Goal: Task Accomplishment & Management: Complete application form

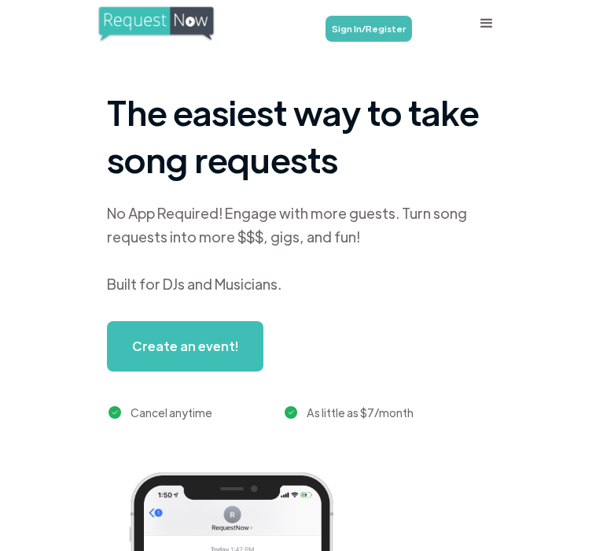
click at [378, 20] on link "Sign In/Register" at bounding box center [369, 29] width 87 height 26
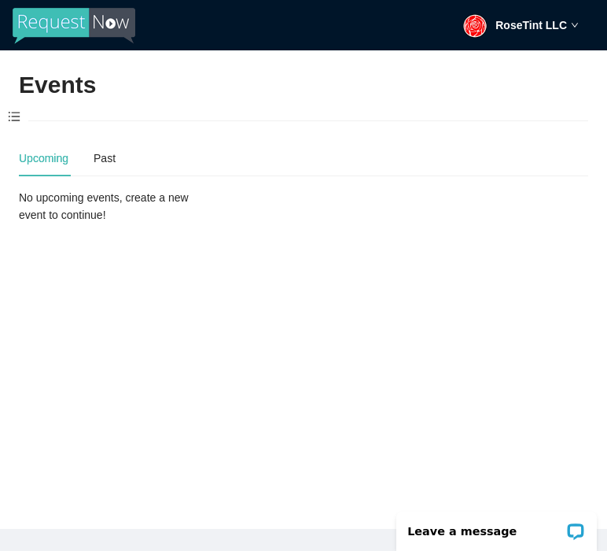
click at [17, 113] on span at bounding box center [14, 117] width 28 height 33
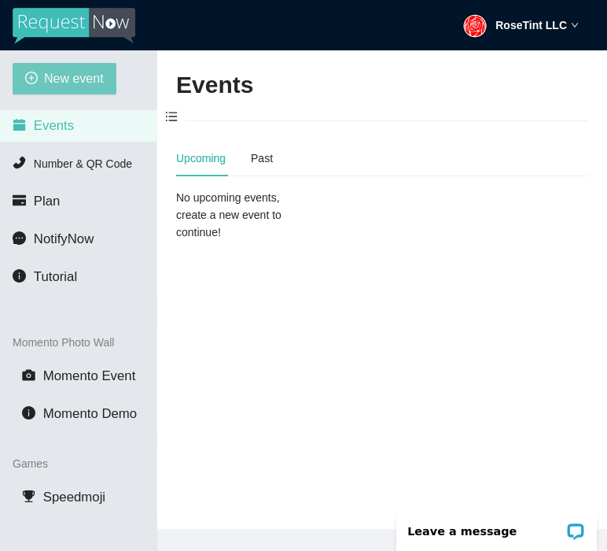
click at [78, 79] on span "New event" at bounding box center [74, 78] width 60 height 20
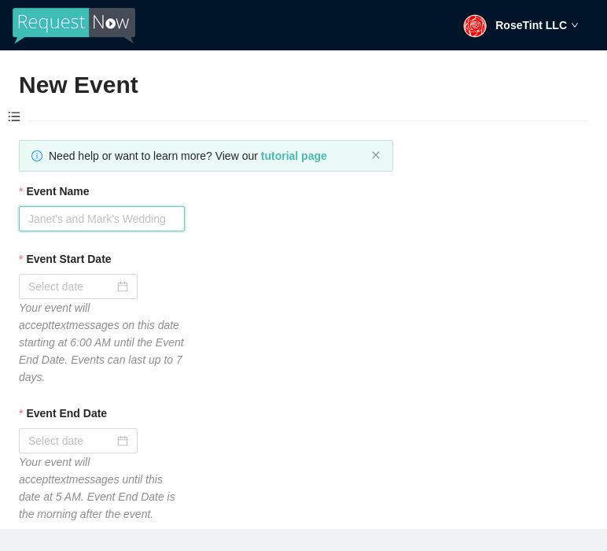
click at [95, 210] on input "Event Name" at bounding box center [102, 218] width 166 height 25
type input "Dave's : SuperStar Karaoke"
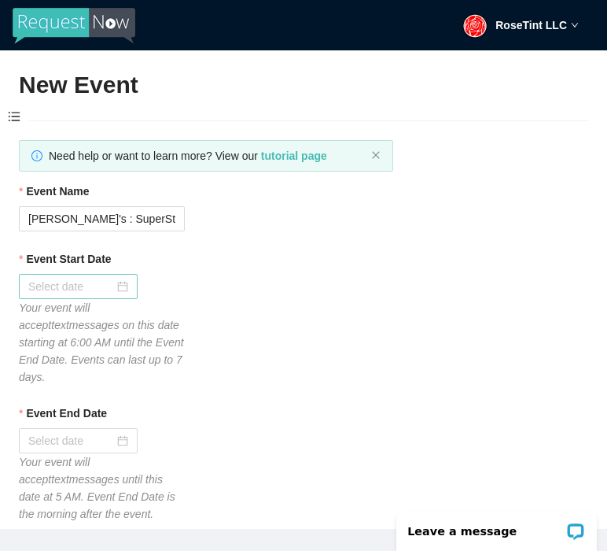
click at [79, 280] on input "Event Start Date" at bounding box center [71, 286] width 86 height 17
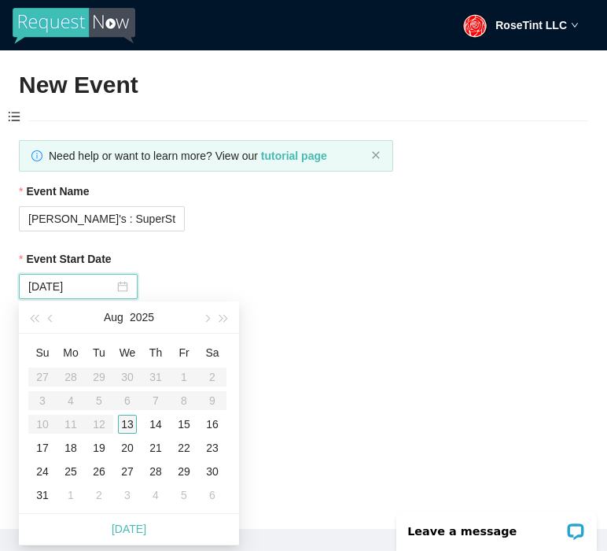
type input "08/13/2025"
click at [128, 425] on div "13" at bounding box center [127, 423] width 19 height 19
type input "08/14/2025"
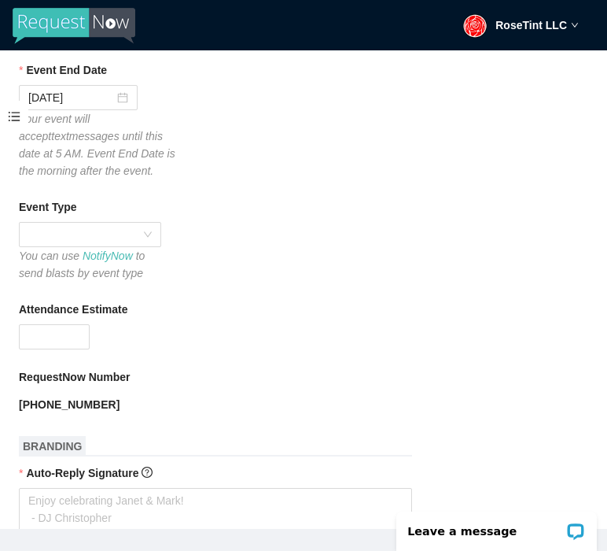
scroll to position [345, 0]
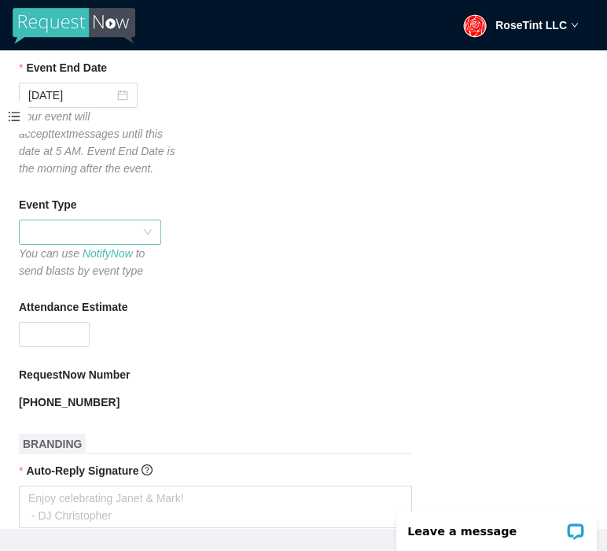
click at [103, 234] on span at bounding box center [89, 232] width 123 height 24
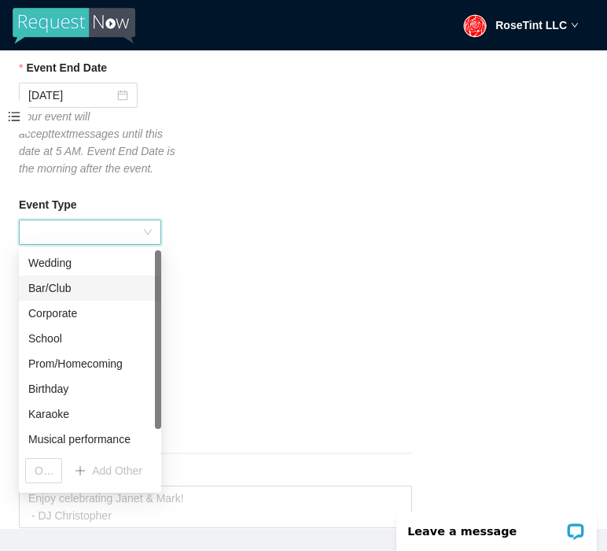
click at [70, 284] on div "Bar/Club" at bounding box center [89, 287] width 123 height 17
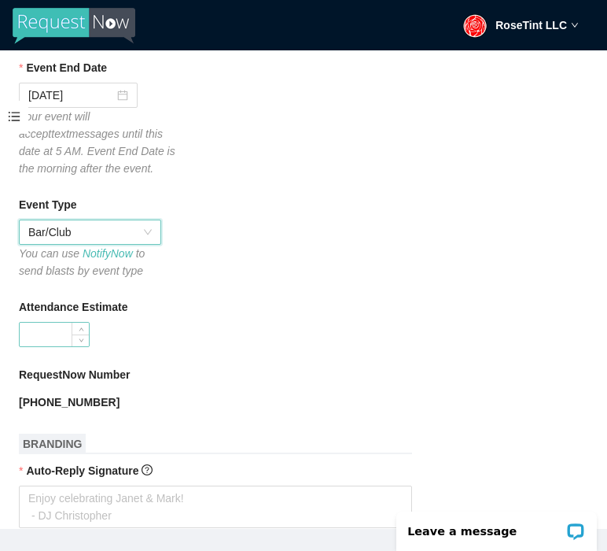
click at [54, 331] on input "Attendance Estimate" at bounding box center [54, 334] width 69 height 24
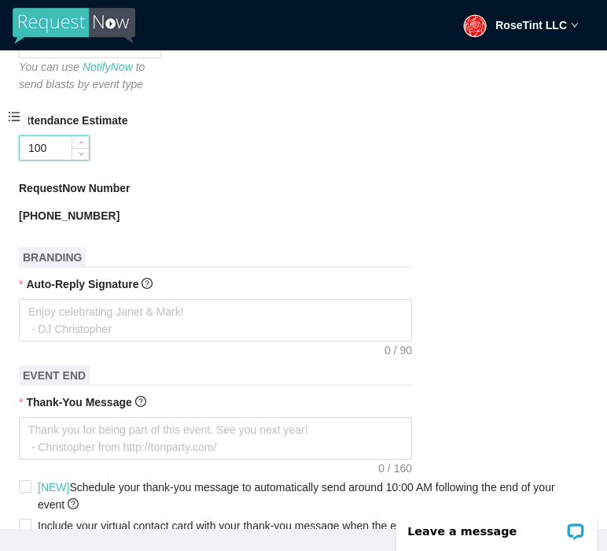
scroll to position [569, 0]
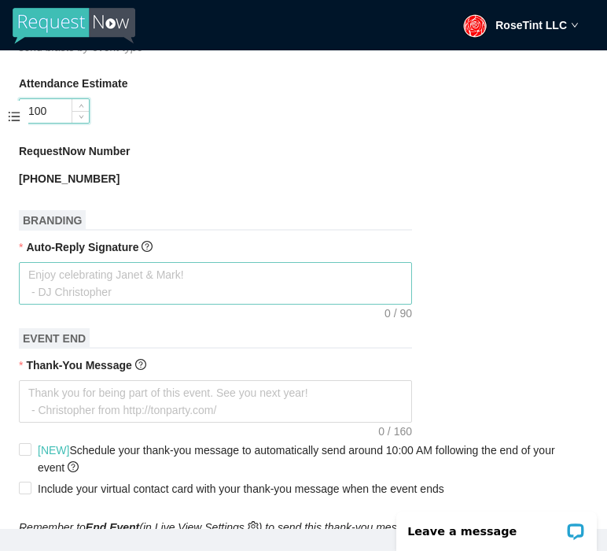
type input "100"
click at [76, 288] on textarea "Auto-Reply Signature" at bounding box center [215, 283] width 393 height 42
type textarea "G"
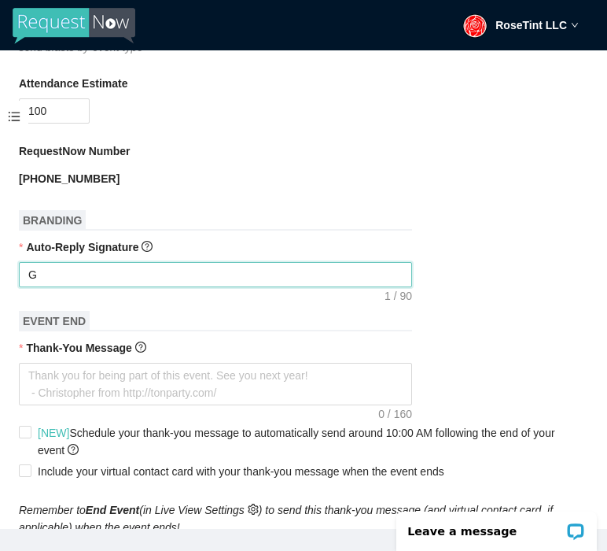
type textarea "Ge"
type textarea "Get"
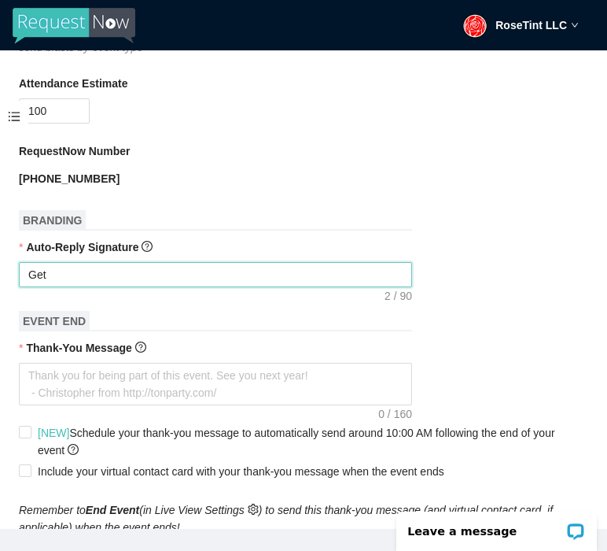
type textarea "Get"
type textarea "Get R"
type textarea "Get Re"
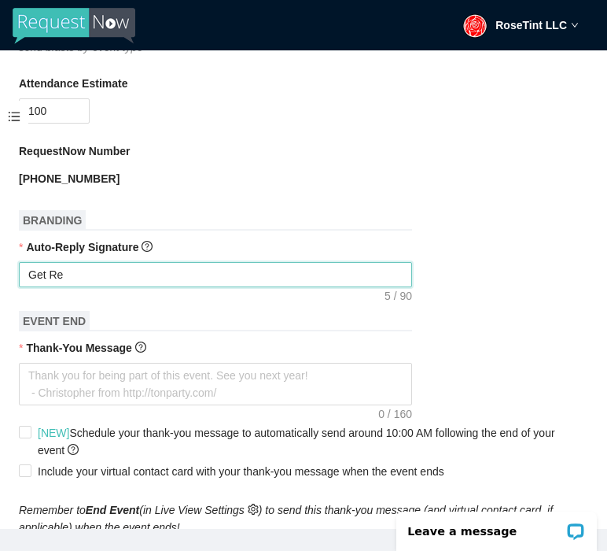
type textarea "Get Rea"
type textarea "Get Read"
type textarea "Get Ready"
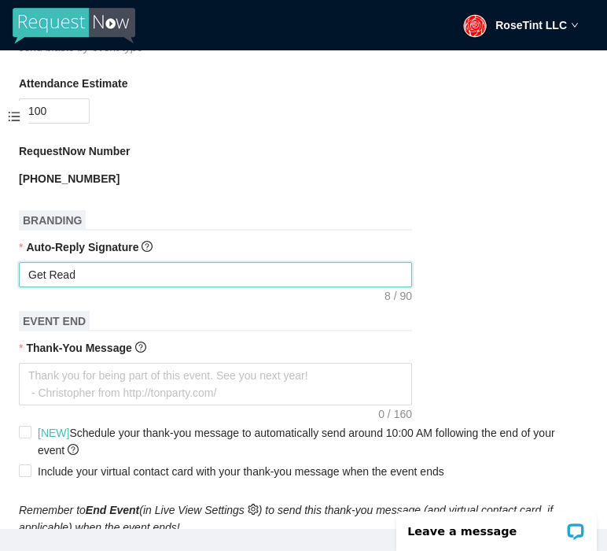
type textarea "Get Ready"
type textarea "Get Ready T"
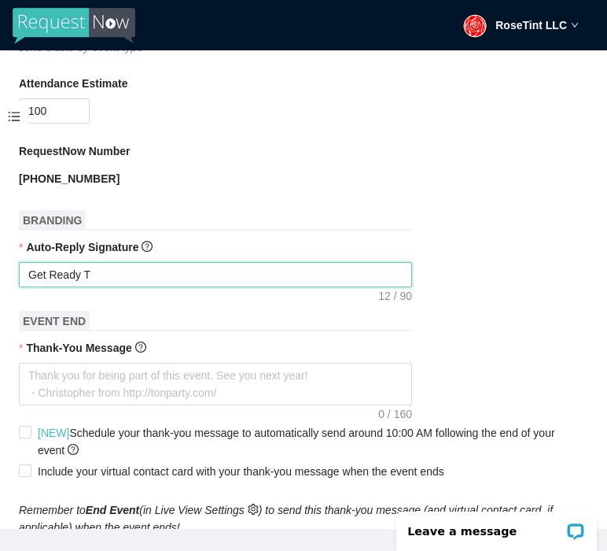
type textarea "Get Ready To"
type textarea "Get Ready To R"
type textarea "Get Ready To Ro"
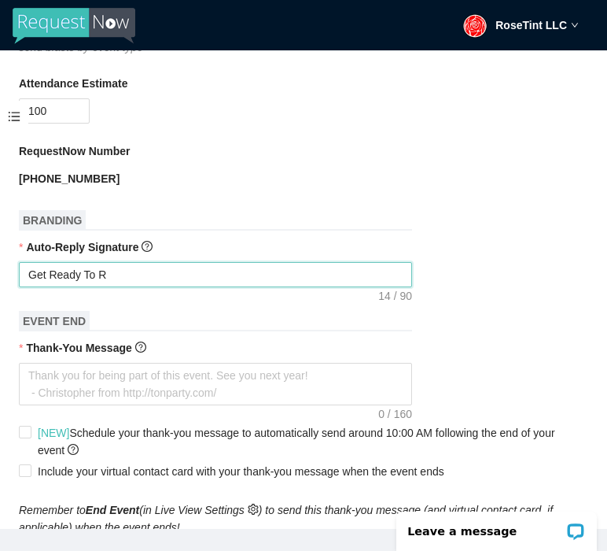
type textarea "Get Ready To Ro"
type textarea "Get Ready To Roc"
type textarea "Get Ready To Rock"
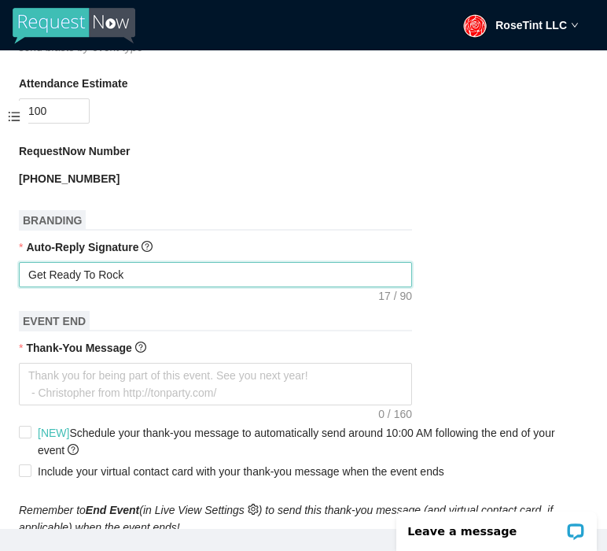
type textarea "Get Ready To Rock"
type textarea "Get Ready To Rock T"
type textarea "Get Ready To Rock Th"
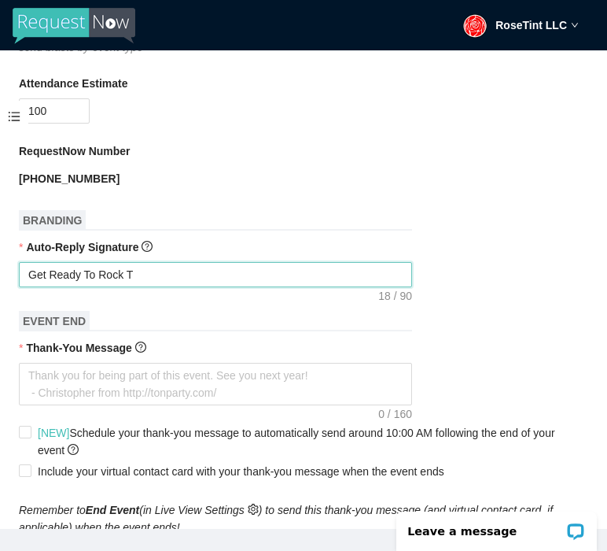
type textarea "Get Ready To Rock Th"
type textarea "Get Ready To Rock The"
type textarea "Get Ready To Rock The D"
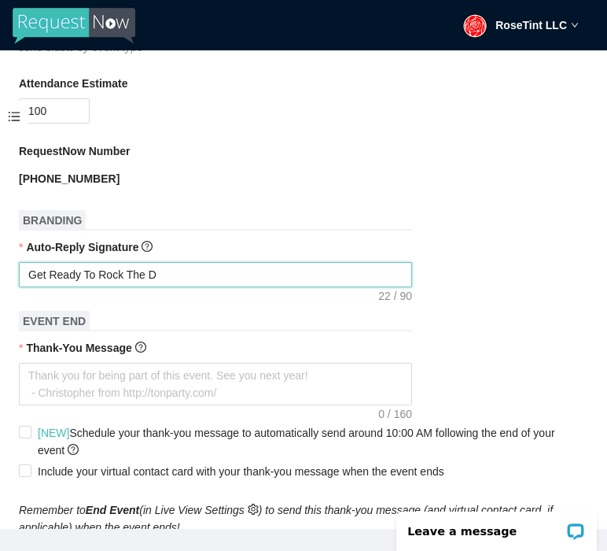
type textarea "Get Ready To Rock The DS"
type textarea "Get Ready To Rock The D"
type textarea "Get Ready To Rock The"
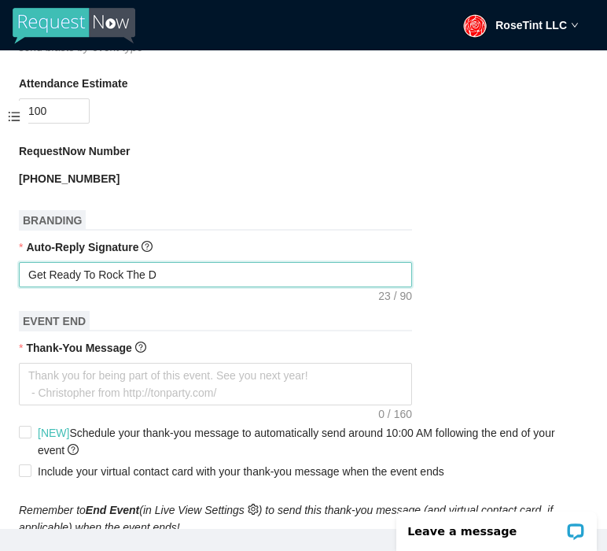
type textarea "Get Ready To Rock The"
type textarea "Get Ready To Rock The S"
type textarea "Get Ready To Rock The St"
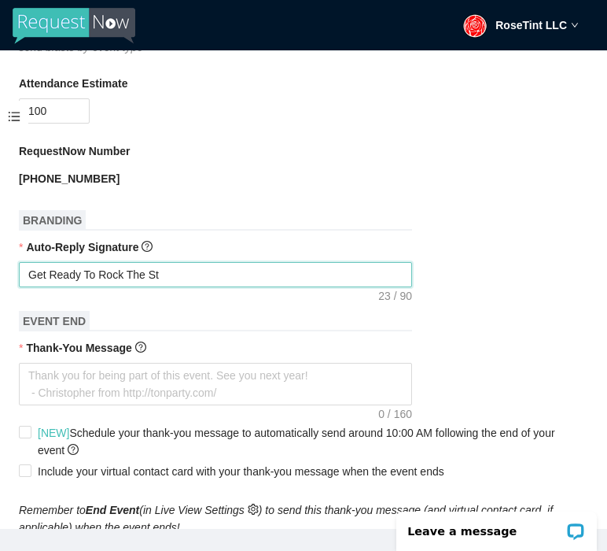
type textarea "Get Ready To Rock The Sta"
type textarea "Get Ready To Rock The Stag"
type textarea "Get Ready To Rock The Stage"
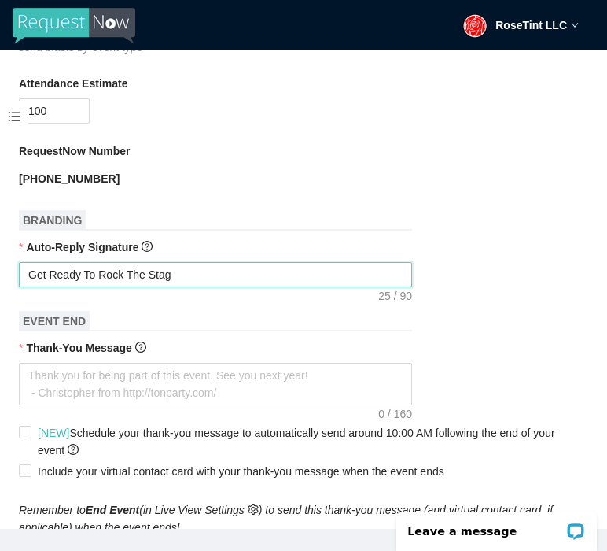
type textarea "Get Ready To Rock The Stage"
type textarea "Get Ready To Rock The Stage!"
type textarea "Get Ready To Rock The Stage!!"
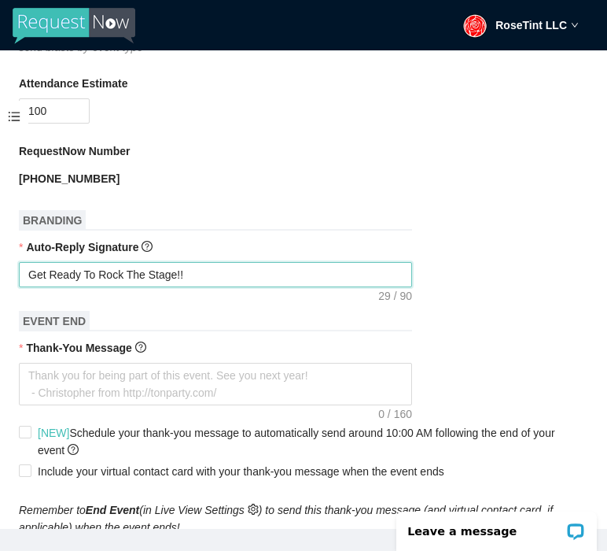
type textarea "Get Ready To Rock The Stage!!!"
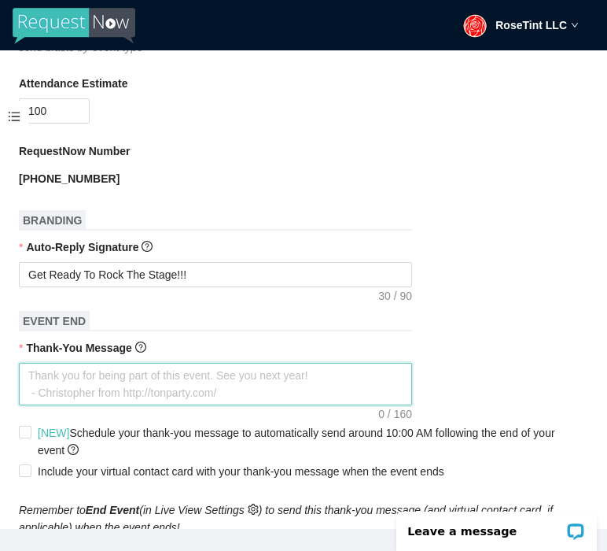
click at [53, 402] on textarea "Thank-You Message" at bounding box center [215, 384] width 393 height 42
type textarea "T"
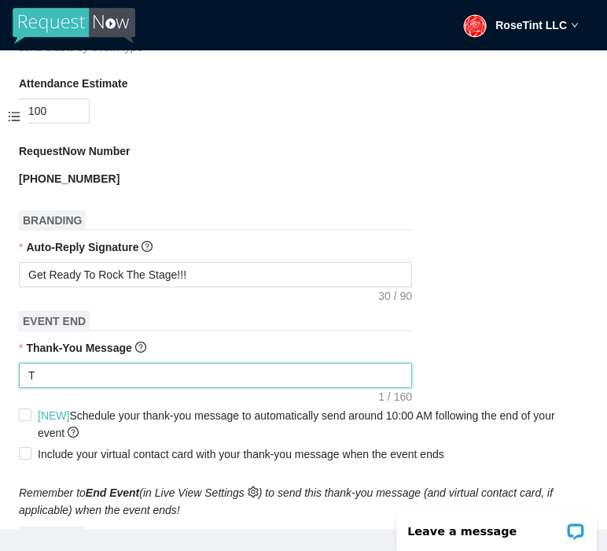
type textarea "Th"
type textarea "Tha"
type textarea "Than"
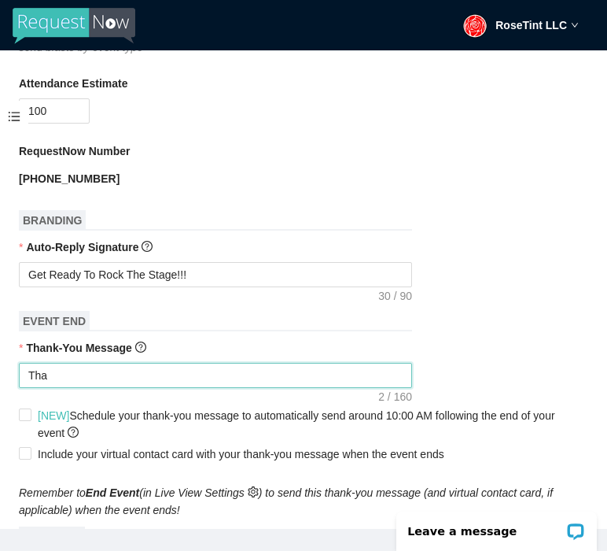
type textarea "Than"
type textarea "Thank"
type textarea "Thanks"
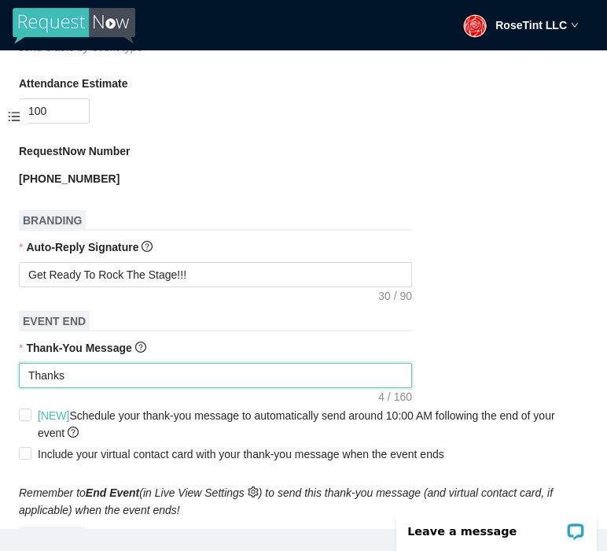
type textarea "Thanksn"
type textarea "Thanksnf"
type textarea "Thanksnfo"
type textarea "Thanksnfop"
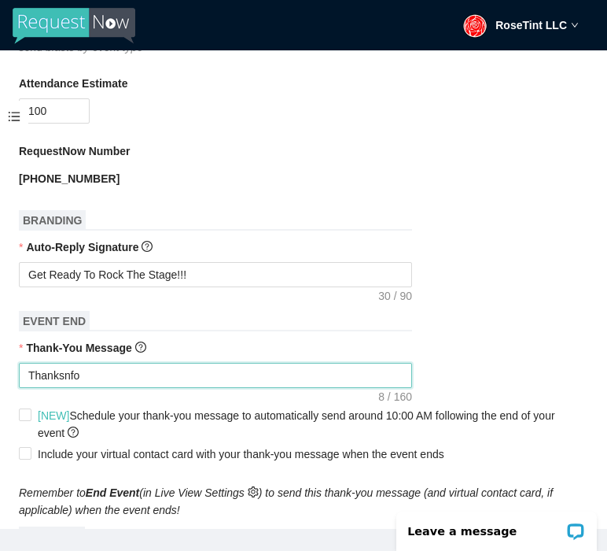
type textarea "Thanksnfop"
type textarea "Thanksnfo"
type textarea "Thanksnf"
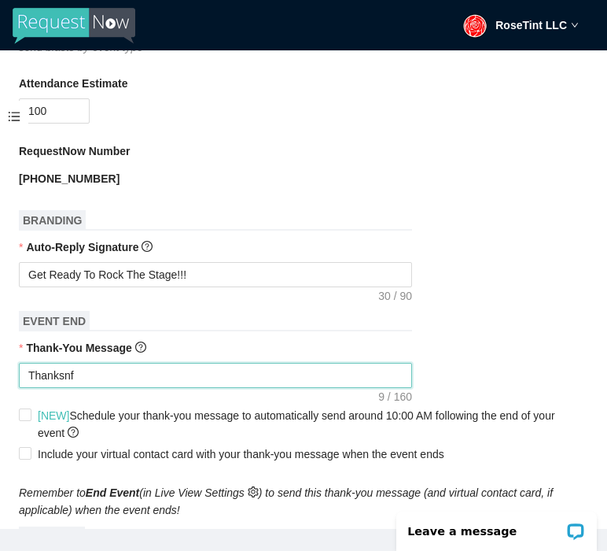
type textarea "Thanksn"
type textarea "Thanks"
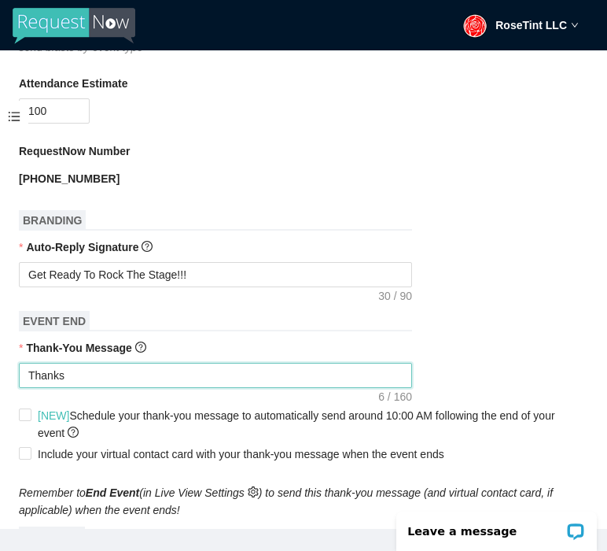
type textarea "Thanks"
type textarea "Thanks f"
type textarea "Thanks fo"
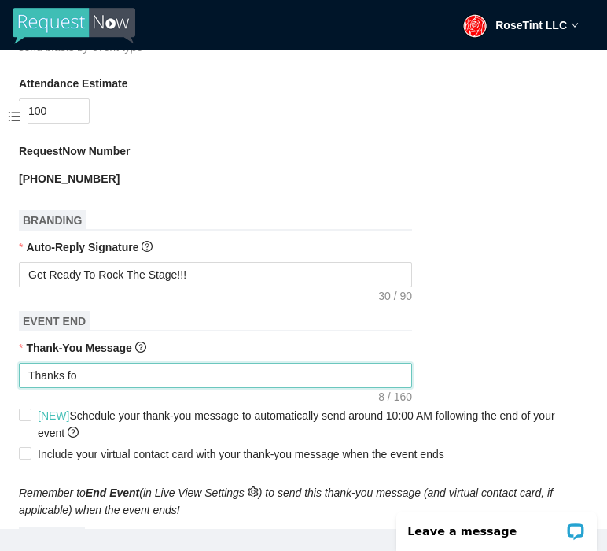
type textarea "Thanks for"
type textarea "Thanks for c"
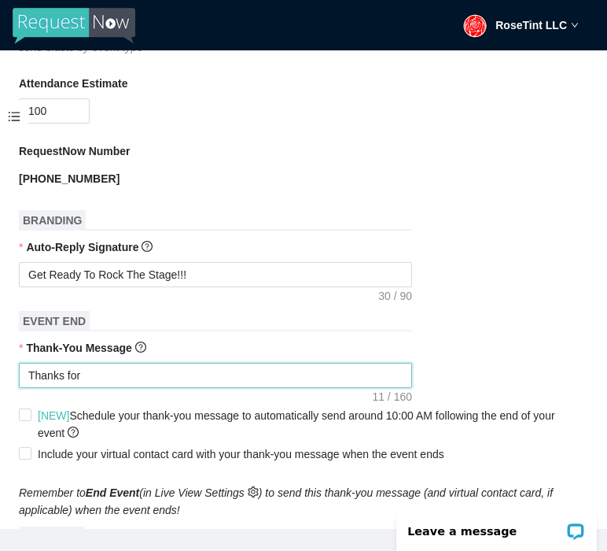
type textarea "Thanks for c"
type textarea "Thanks for co"
type textarea "Thanks for com"
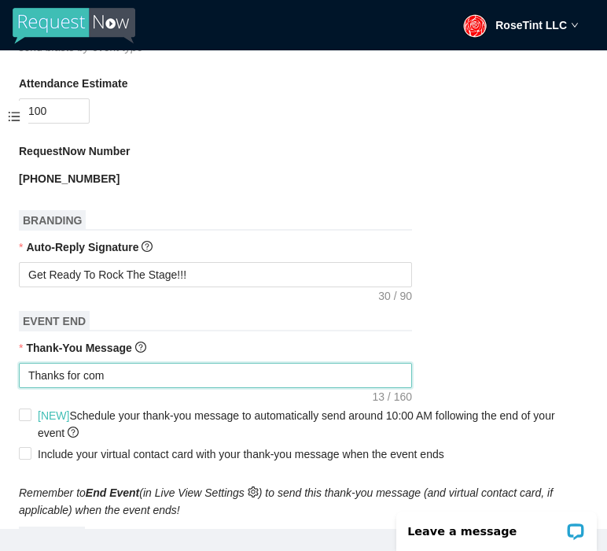
type textarea "Thanks for comi"
type textarea "Thanks for comin"
type textarea "Thanks for coming"
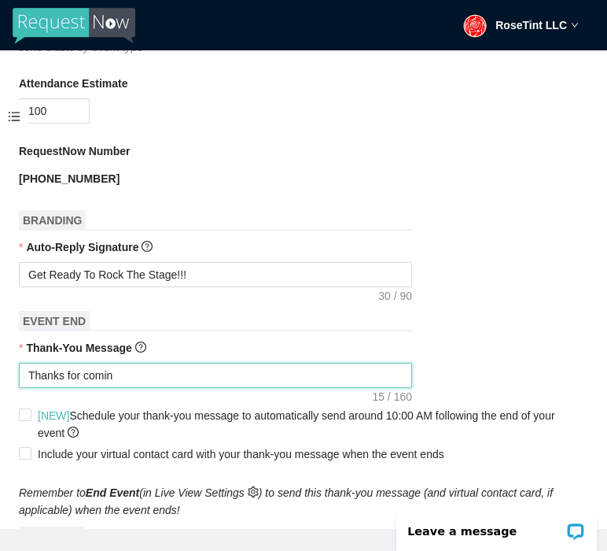
type textarea "Thanks for coming"
type textarea "Thanks for coming o"
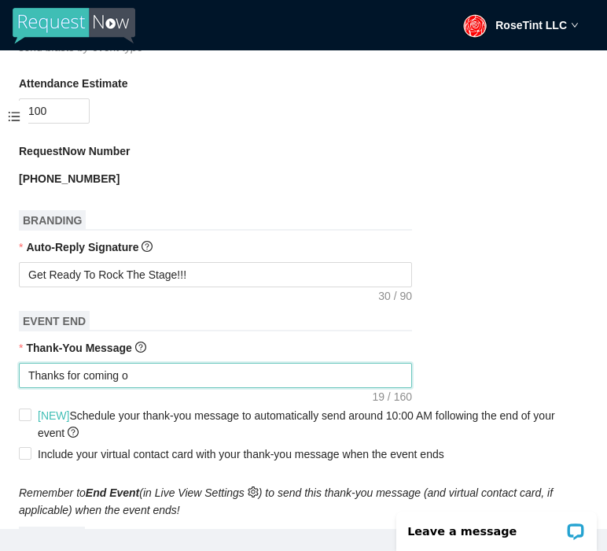
type textarea "Thanks for coming ou"
type textarea "Thanks for coming out"
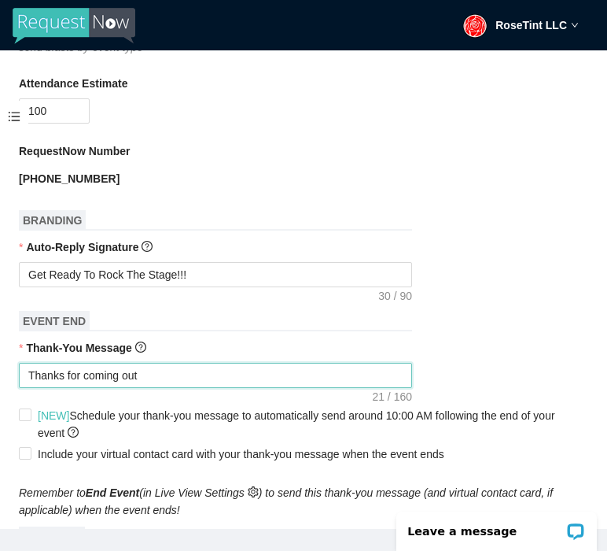
type textarea "Thanks for coming out"
type textarea "Thanks for coming out t"
type textarea "Thanks for coming out to"
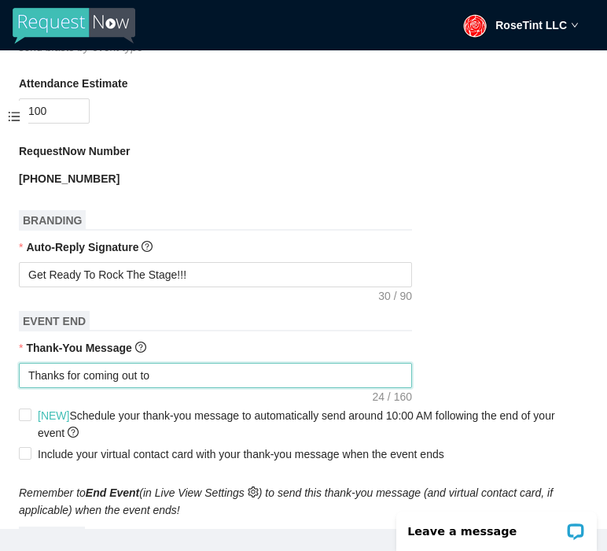
type textarea "Thanks for coming out to"
type textarea "Thanks for coming out to S"
type textarea "Thanks for coming out to Su"
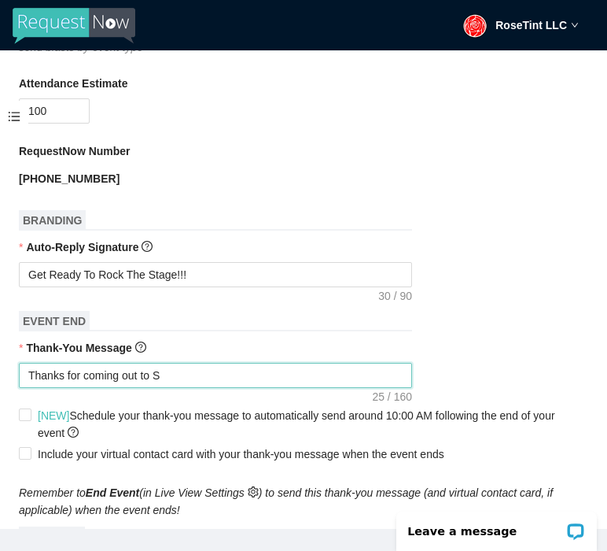
type textarea "Thanks for coming out to Su"
type textarea "Thanks for coming out to Sup"
type textarea "Thanks for coming out to Supe"
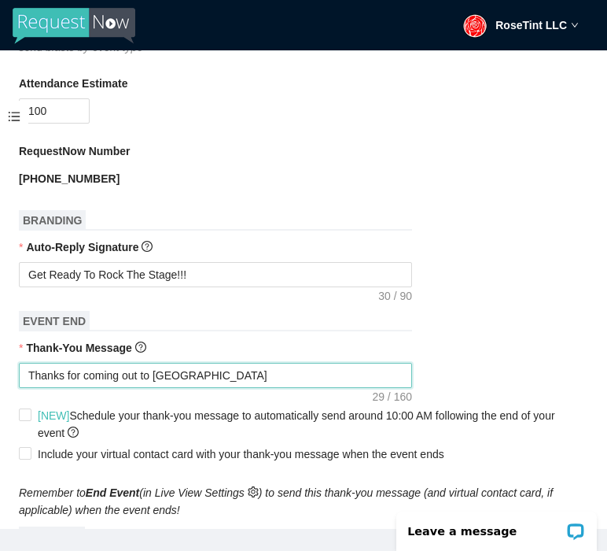
type textarea "Thanks for coming out to Super"
type textarea "Thanks for coming out to Supers"
type textarea "Thanks for coming out to Superst"
type textarea "Thanks for coming out to Supersta"
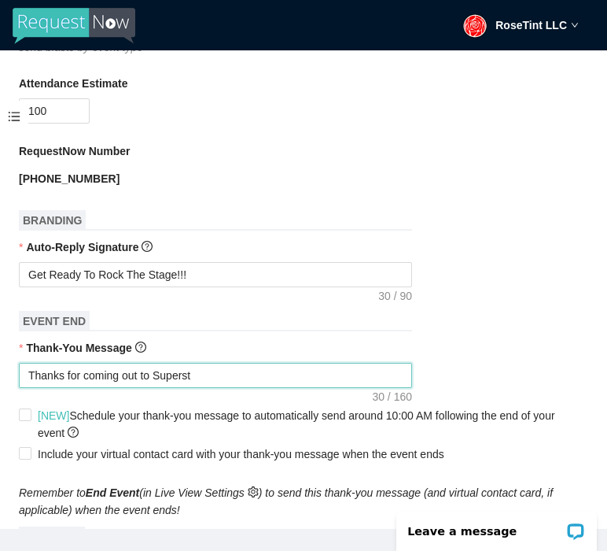
type textarea "Thanks for coming out to Supersta"
type textarea "Thanks for coming out to Superstar"
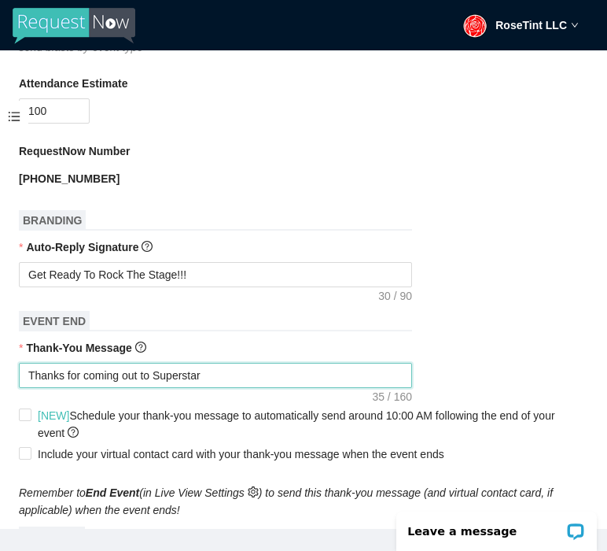
type textarea "Thanks for coming out to Superstar K"
type textarea "Thanks for coming out to Superstar Ka"
type textarea "Thanks for coming out to Superstar Kar"
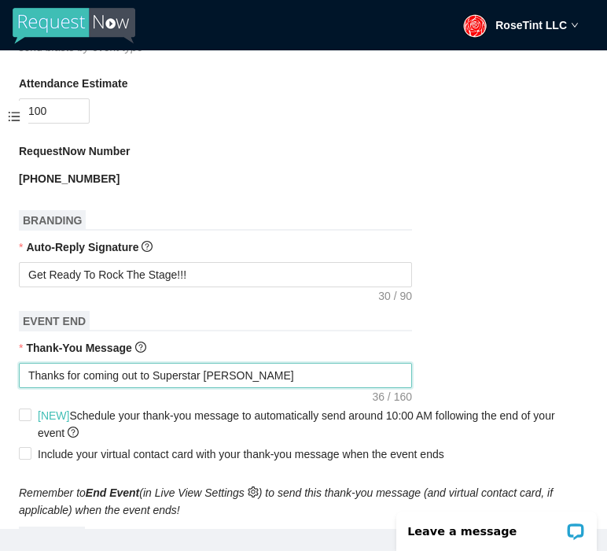
type textarea "Thanks for coming out to Superstar Kar"
type textarea "Thanks for coming out to Superstar Kara"
type textarea "Thanks for coming out to Superstar Karao"
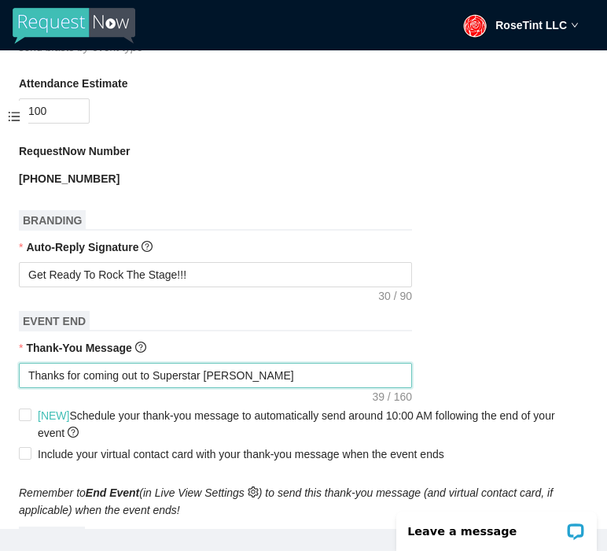
type textarea "Thanks for coming out to Superstar Karaok"
type textarea "Thanks for coming out to Superstar Karaoke"
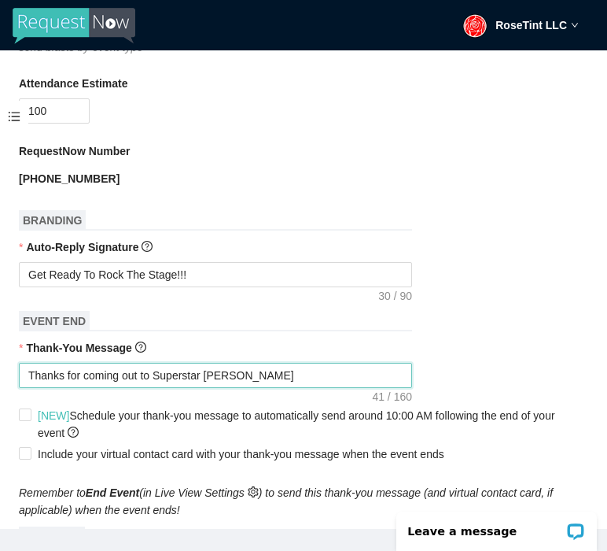
type textarea "Thanks for coming out to Superstar Karaoke"
type textarea "Thanks for coming out to Superstar Karaoke a"
type textarea "Thanks for coming out to Superstar Karaoke at"
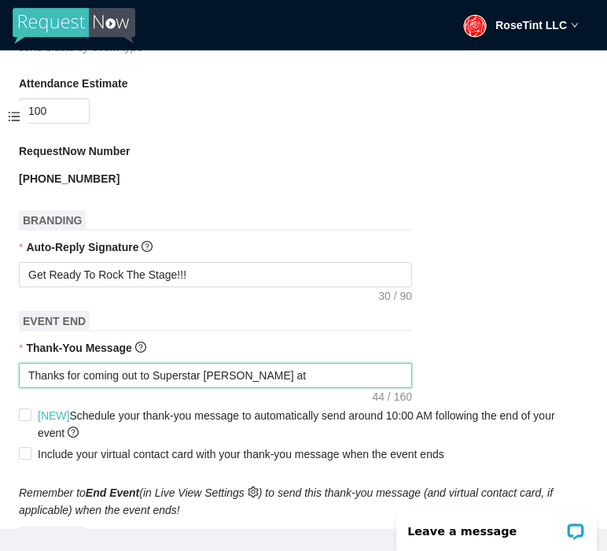
type textarea "Thanks for coming out to Superstar Karaoke at"
type textarea "Thanks for coming out to Superstar Karaoke at D"
type textarea "Thanks for coming out to Superstar Karaoke at Da"
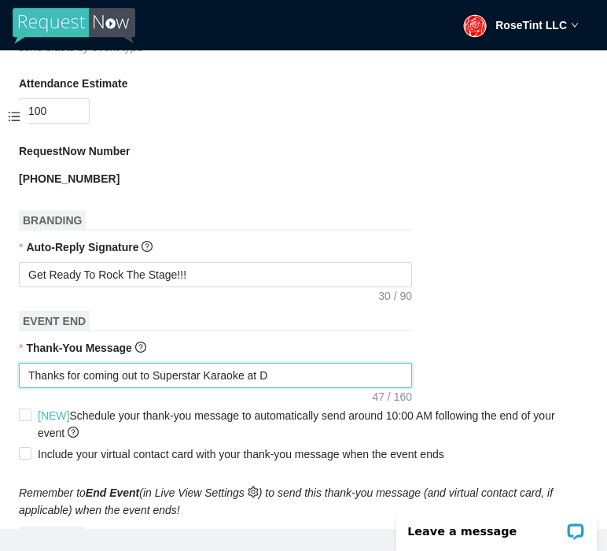
type textarea "Thanks for coming out to Superstar Karaoke at Da"
type textarea "Thanks for coming out to Superstar Karaoke at Dav"
type textarea "Thanks for coming out to Superstar Karaoke at Dave"
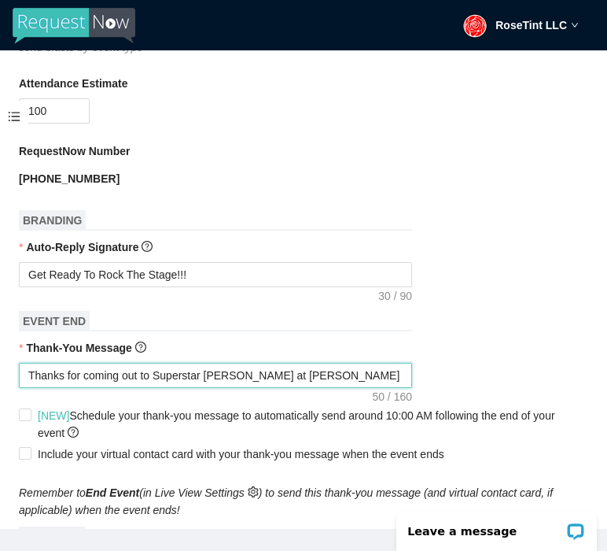
type textarea "Thanks for coming out to Superstar Karaoke at Daves"
type textarea "Thanks for coming out to Superstar Karaoke at Daves!"
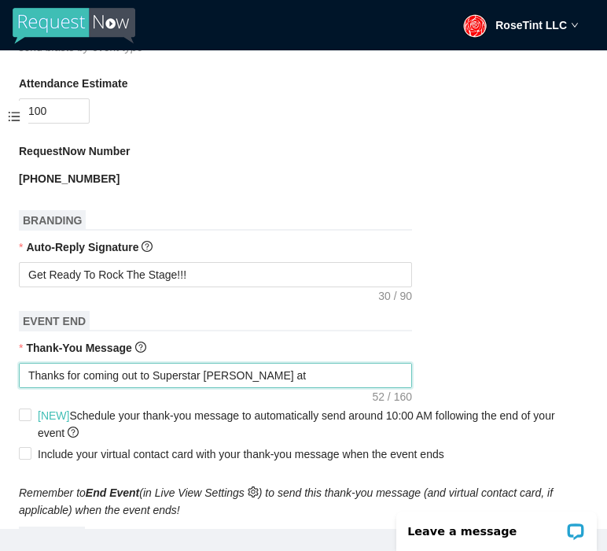
type textarea "Thanks for coming out to Superstar Karaoke at Daves!"
type textarea "Thanks for coming out to Superstar Karaoke at Daves! W"
type textarea "Thanks for coming out to Superstar Karaoke at Daves! We"
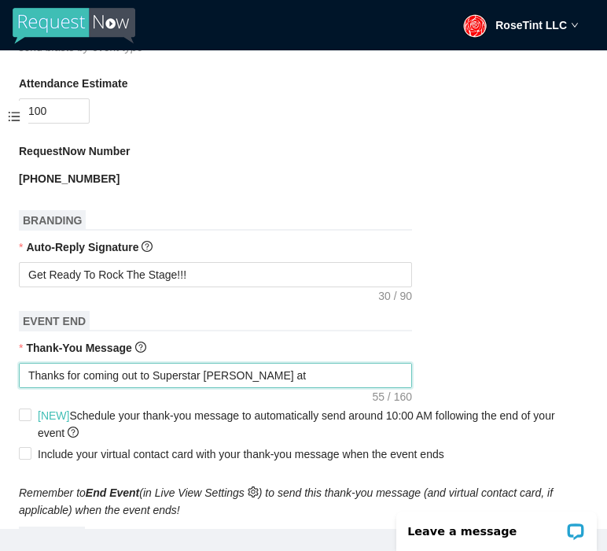
type textarea "Thanks for coming out to Superstar Karaoke at Daves! We'"
type textarea "Thanks for coming out to Superstar Karaoke at Daves! We'l"
type textarea "Thanks for coming out to Superstar Karaoke at Daves! We'll"
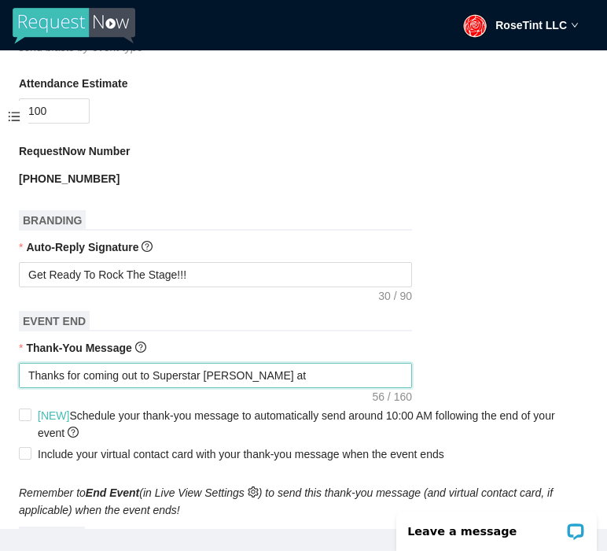
type textarea "Thanks for coming out to Superstar Karaoke at Daves! We'll"
type textarea "Thanks for coming out to Superstar Karaoke at Daves! We'll s"
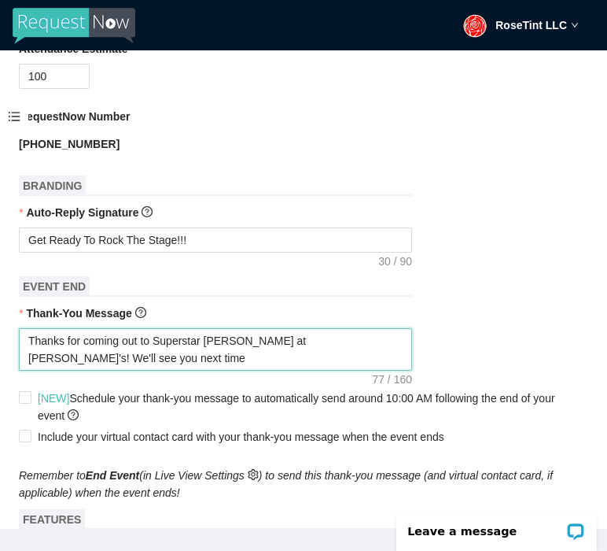
scroll to position [604, 0]
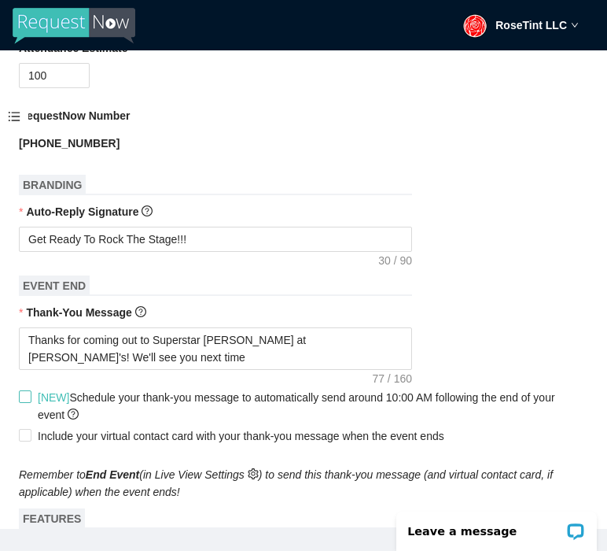
click at [27, 401] on input "[NEW] Schedule your thank-you message to automatically send around 10:00 AM fol…" at bounding box center [24, 395] width 11 height 11
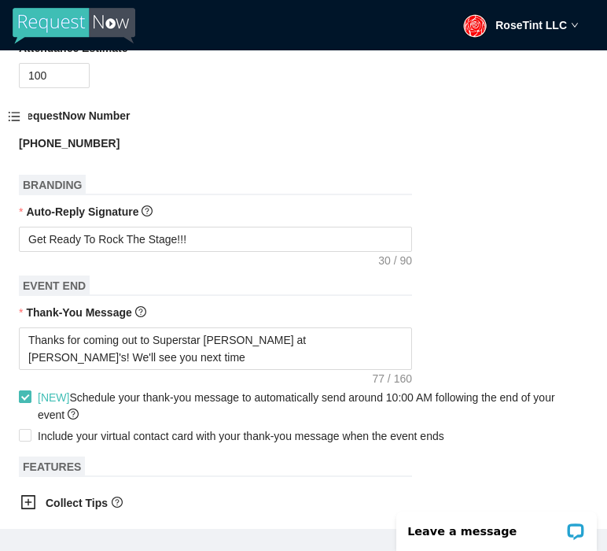
click at [27, 401] on input "[NEW] Schedule your thank-you message to automatically send around 10:00 AM fol…" at bounding box center [24, 395] width 11 height 11
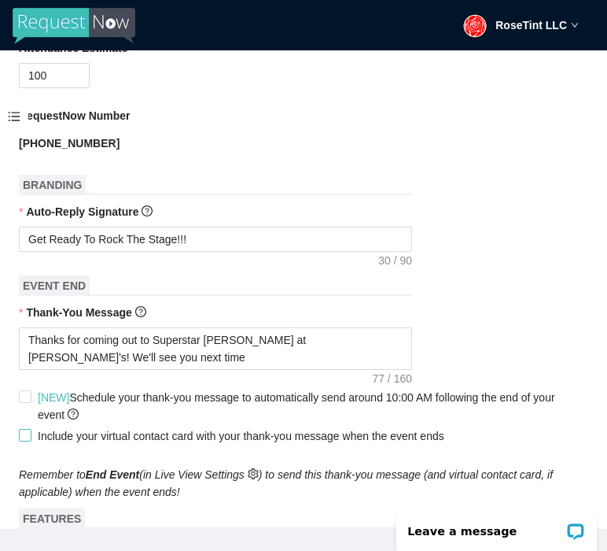
click at [21, 444] on label "Include your virtual contact card with your thank-you message when the event en…" at bounding box center [235, 435] width 432 height 17
click at [21, 440] on input "Include your virtual contact card with your thank-you message when the event en…" at bounding box center [24, 434] width 11 height 11
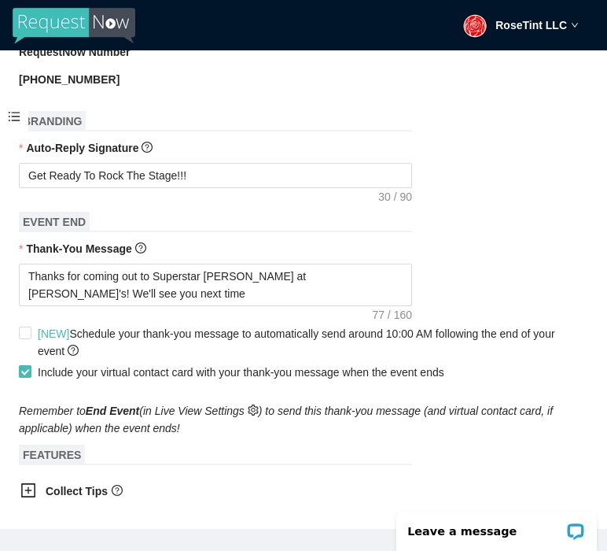
scroll to position [678, 0]
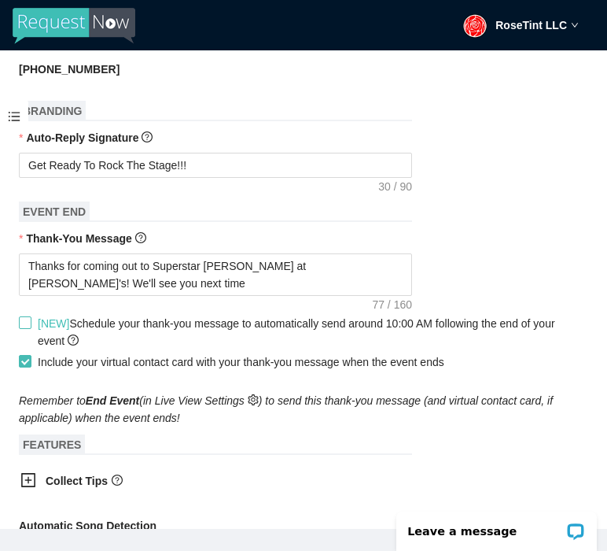
click at [28, 325] on input "[NEW] Schedule your thank-you message to automatically send around 10:00 AM fol…" at bounding box center [24, 321] width 11 height 11
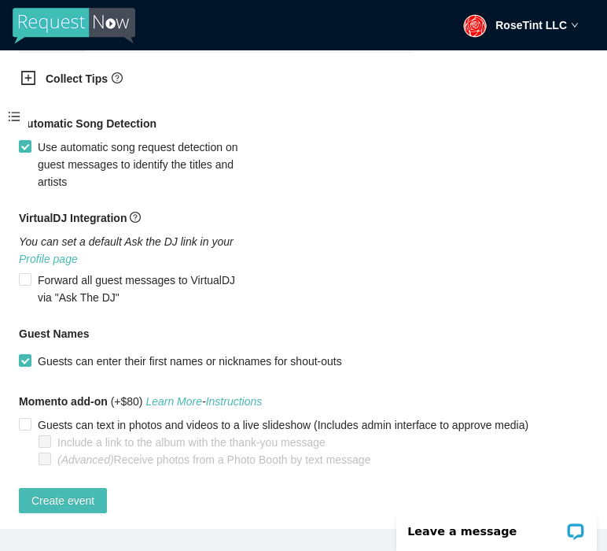
scroll to position [1050, 0]
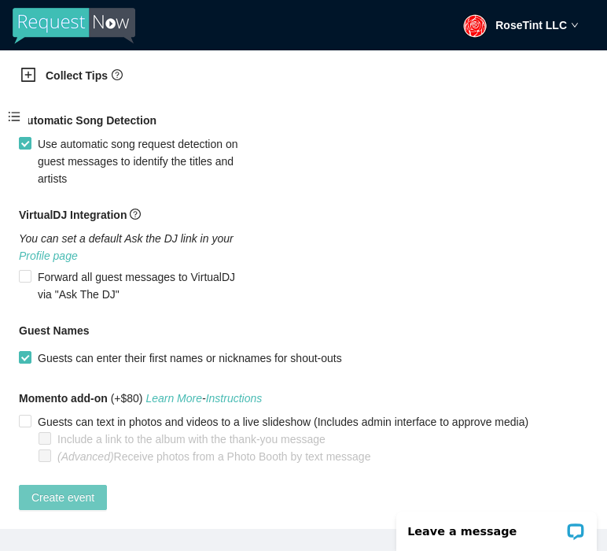
click at [39, 488] on span "Create event" at bounding box center [62, 496] width 63 height 17
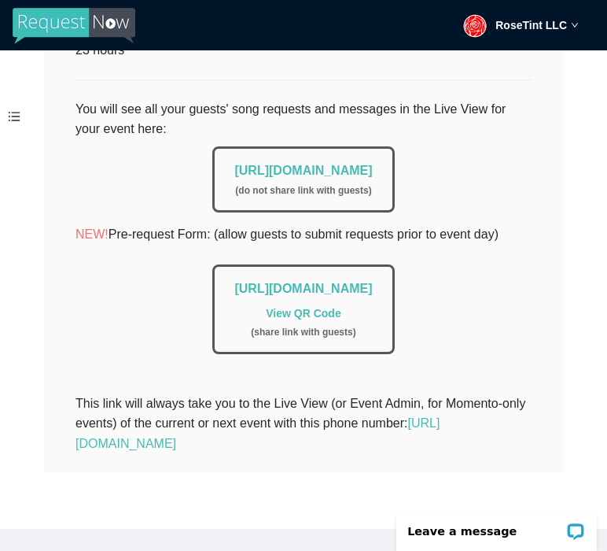
scroll to position [368, 0]
click at [297, 164] on link "https://app.requestnow.io/live/ekxwmar" at bounding box center [303, 170] width 138 height 13
